Goal: Navigation & Orientation: Find specific page/section

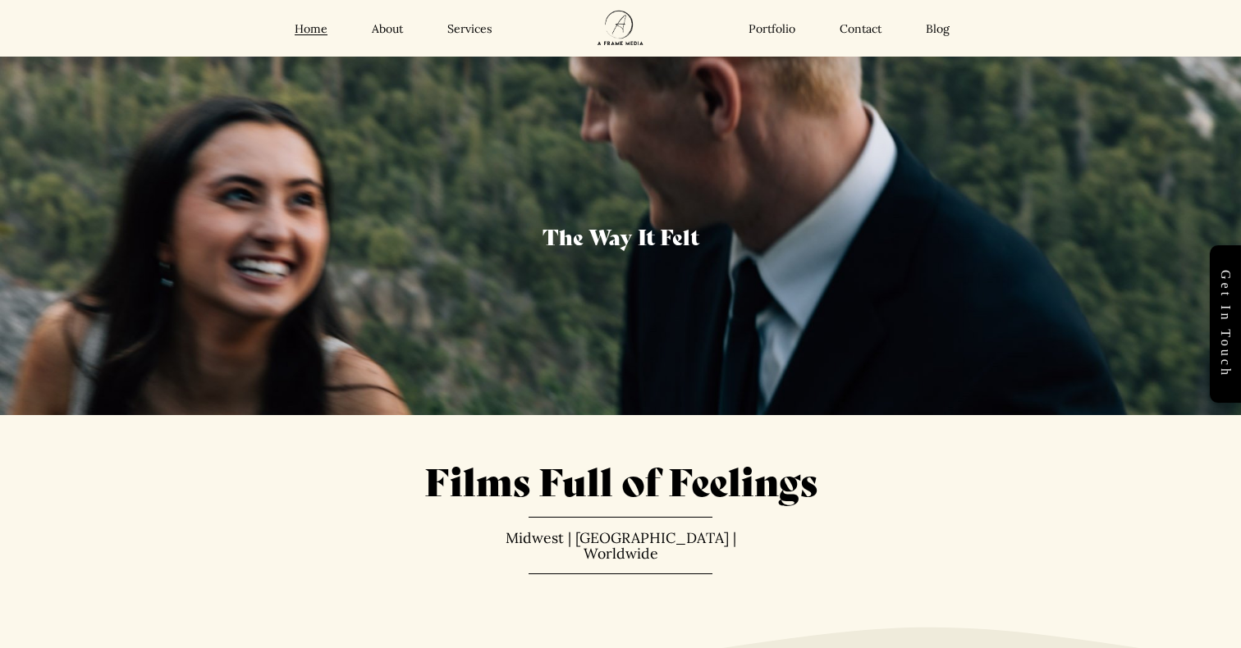
click at [481, 38] on div "Home About Services Portfolio Contact Blog Home About" at bounding box center [620, 28] width 1096 height 57
click at [475, 34] on link "Services" at bounding box center [469, 28] width 45 height 15
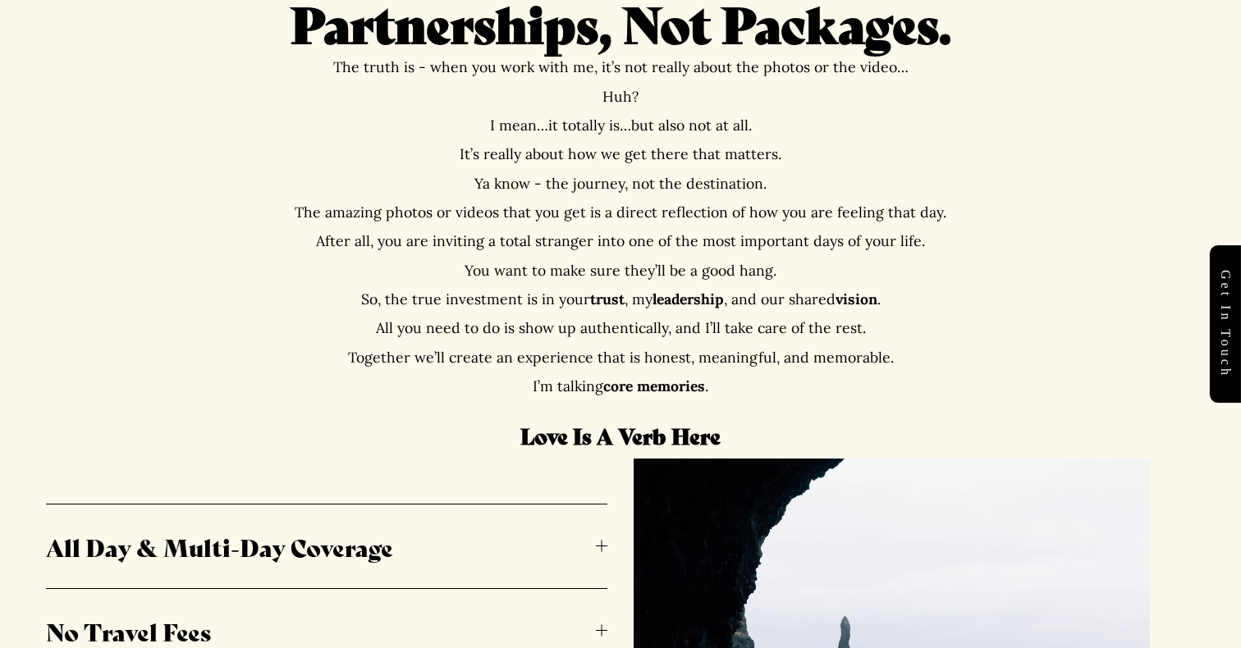
scroll to position [516, 0]
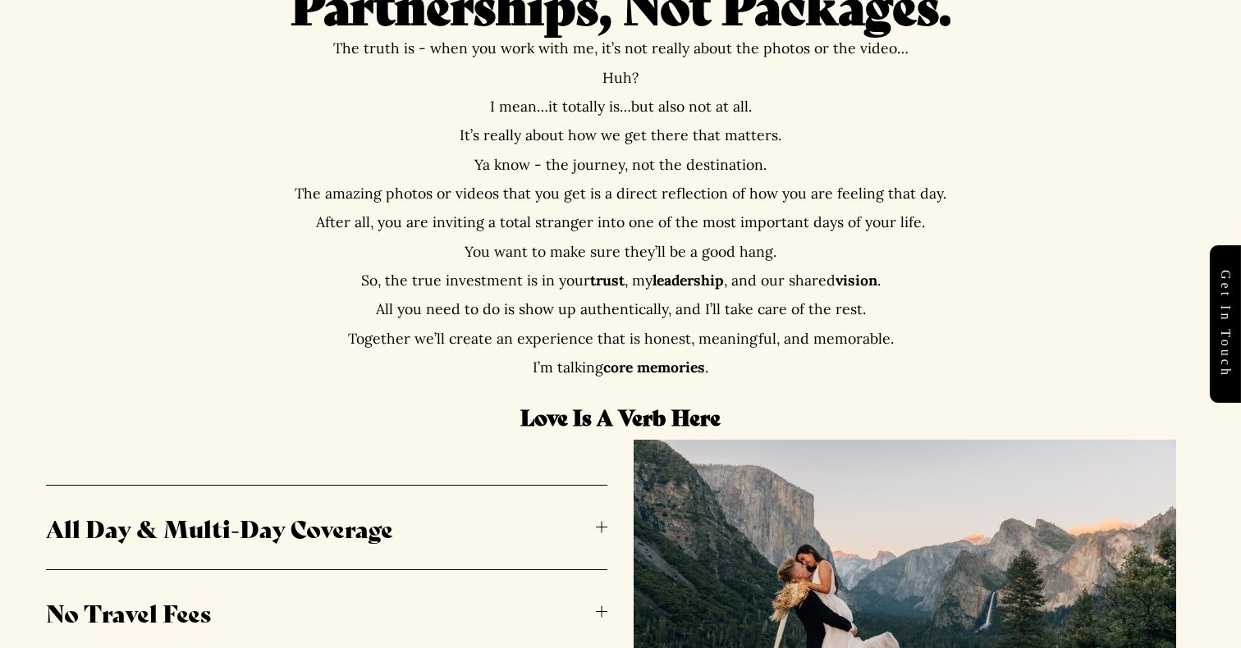
click at [554, 415] on strong "Love Is A Verb Here" at bounding box center [620, 416] width 200 height 30
